Goal: Information Seeking & Learning: Stay updated

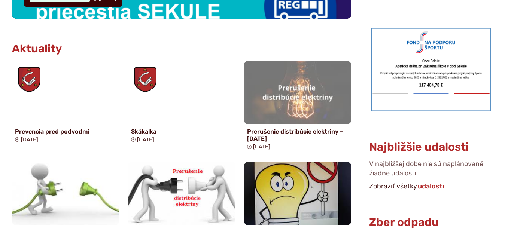
scroll to position [458, 0]
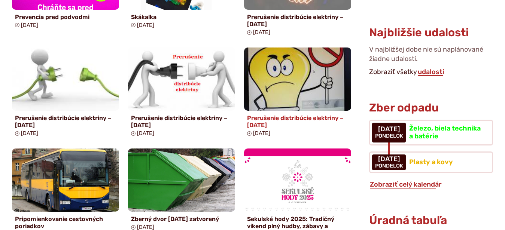
click at [267, 124] on h4 "Prerušenie distribúcie elektriny – [DATE]" at bounding box center [297, 121] width 101 height 14
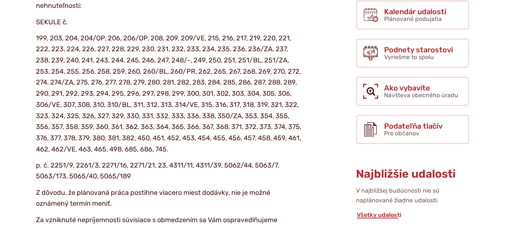
scroll to position [267, 0]
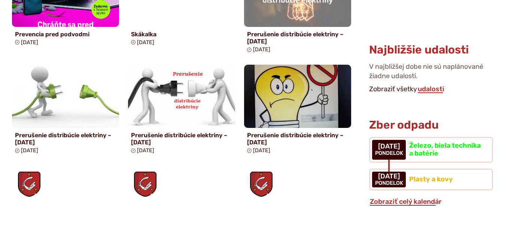
scroll to position [458, 0]
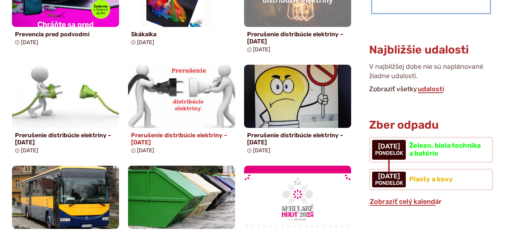
click at [157, 132] on h4 "Prerušenie distribúcie elektriny – [DATE]" at bounding box center [181, 139] width 101 height 14
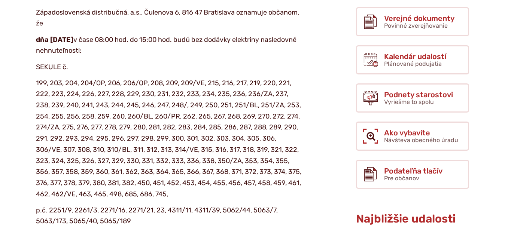
scroll to position [191, 0]
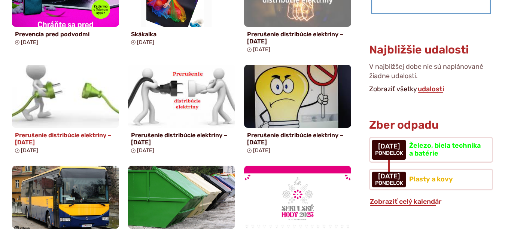
click at [33, 132] on h4 "Prerušenie distribúcie elektriny – [DATE]" at bounding box center [65, 139] width 101 height 14
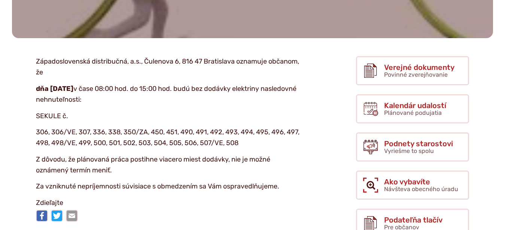
scroll to position [153, 0]
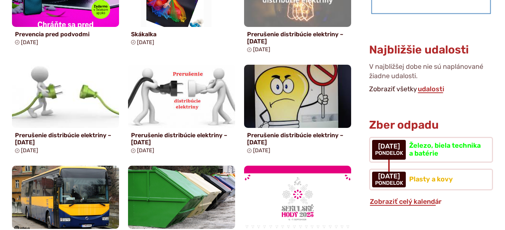
click at [267, 31] on h4 "Prerušenie distribúcie elektriny – [DATE]" at bounding box center [297, 38] width 101 height 14
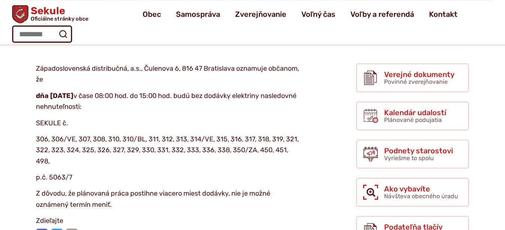
scroll to position [114, 0]
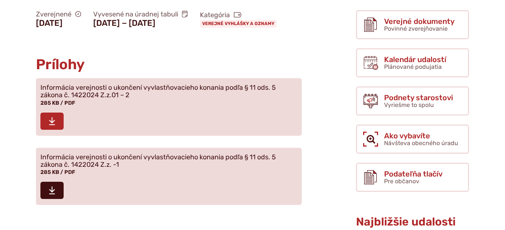
scroll to position [191, 0]
click at [51, 126] on icon at bounding box center [52, 121] width 7 height 9
